Goal: Task Accomplishment & Management: Manage account settings

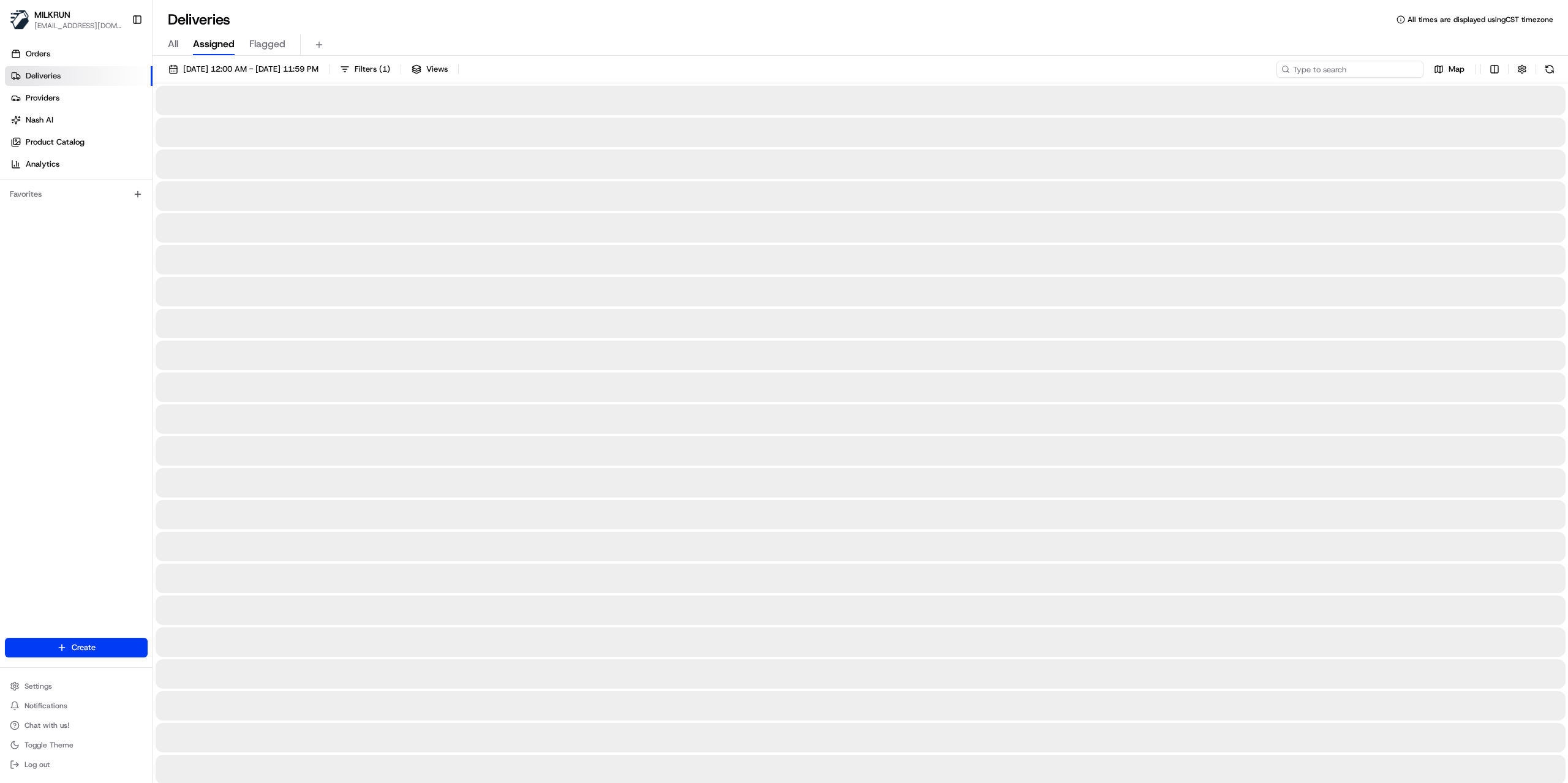
click at [1372, 70] on input at bounding box center [1350, 69] width 147 height 17
paste input "BALASURIYA B"
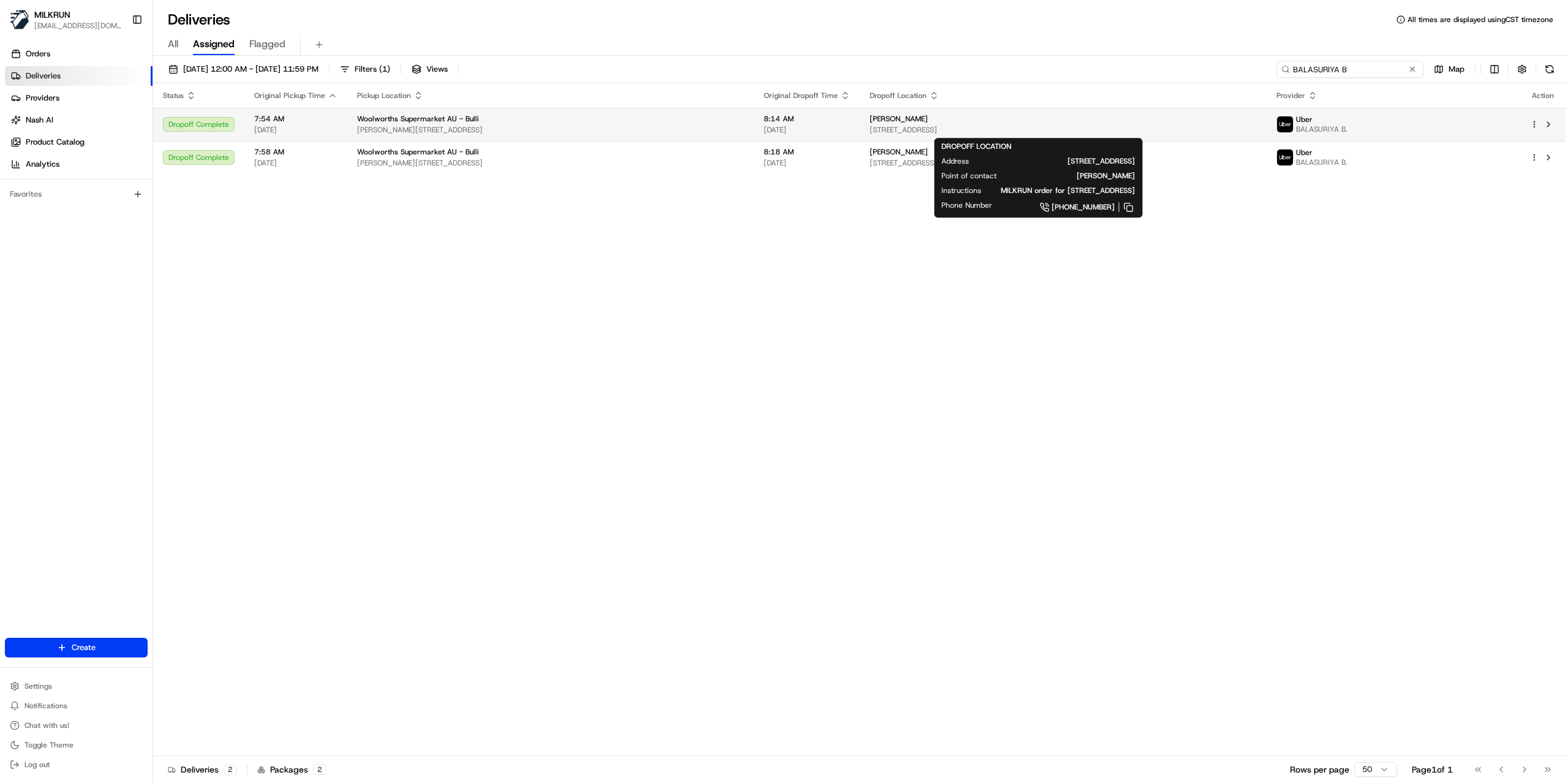
type input "BALASURIYA B"
click at [1020, 123] on div "[PERSON_NAME]" at bounding box center [1063, 119] width 387 height 10
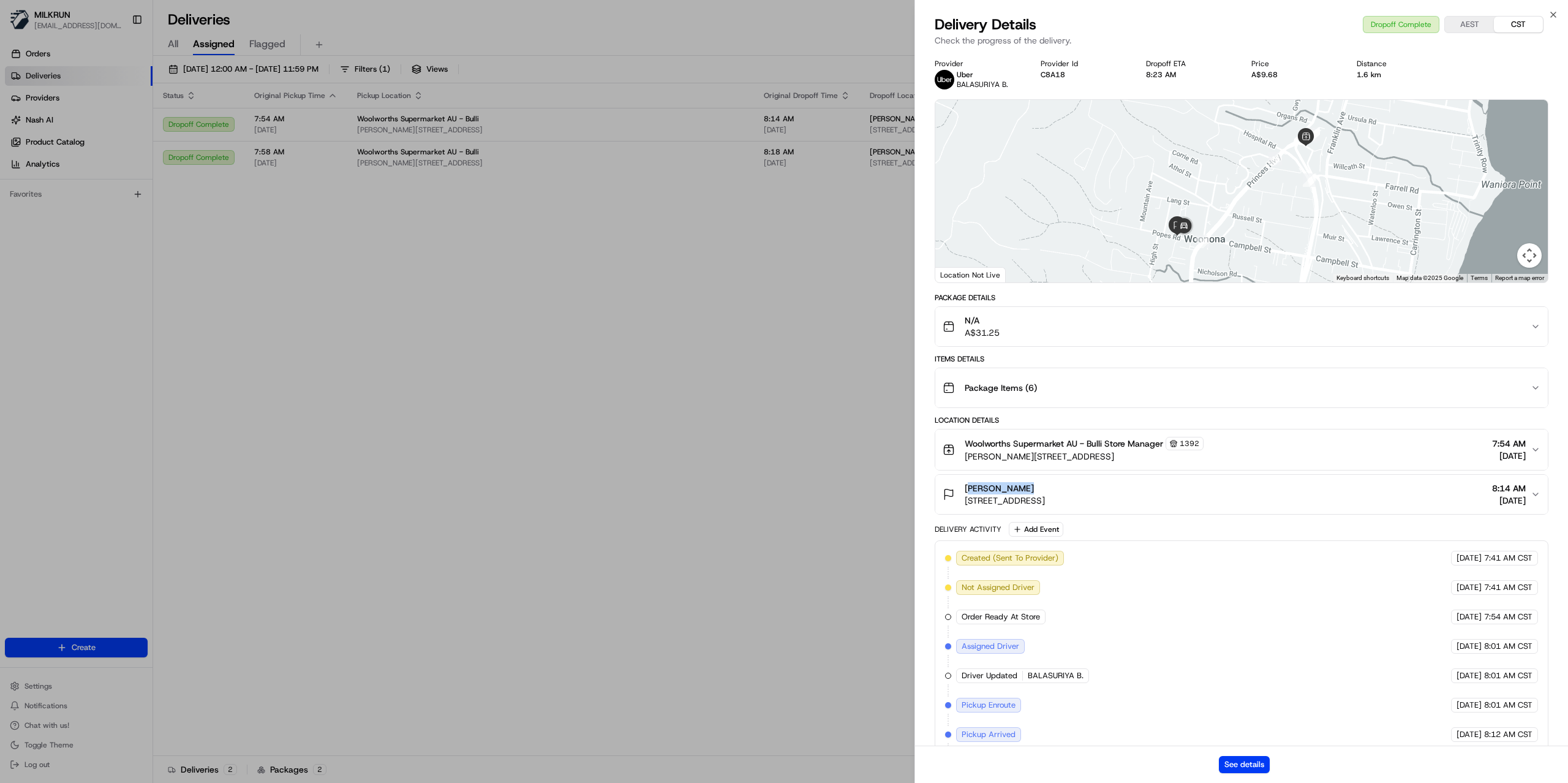
drag, startPoint x: 1026, startPoint y: 489, endPoint x: 963, endPoint y: 489, distance: 63.0
click at [963, 489] on div "[PERSON_NAME] [STREET_ADDRESS]" at bounding box center [994, 494] width 102 height 25
copy span "[PERSON_NAME]"
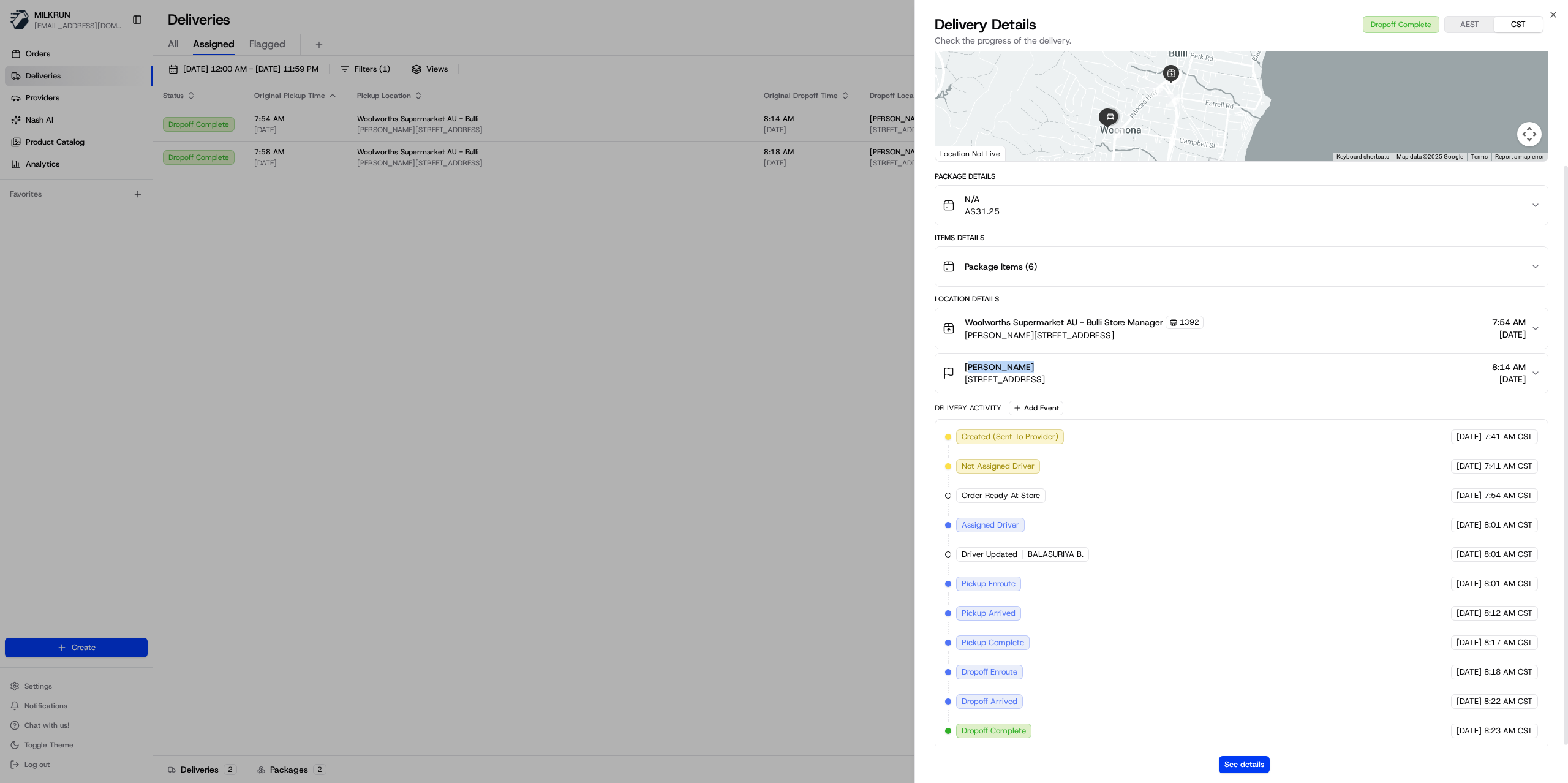
scroll to position [139, 0]
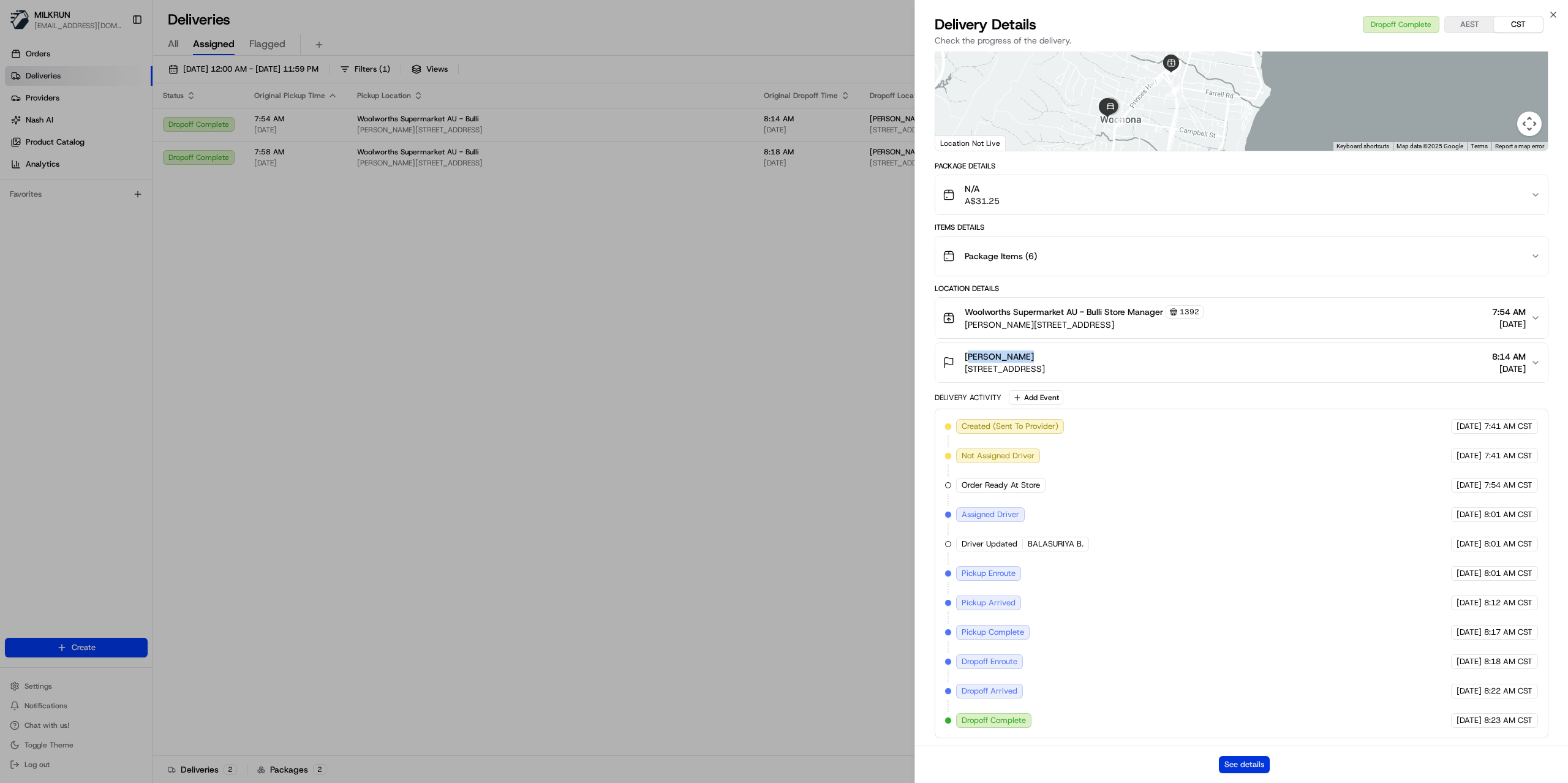
click at [1235, 770] on button "See details" at bounding box center [1244, 765] width 51 height 17
